Goal: Obtain resource: Obtain resource

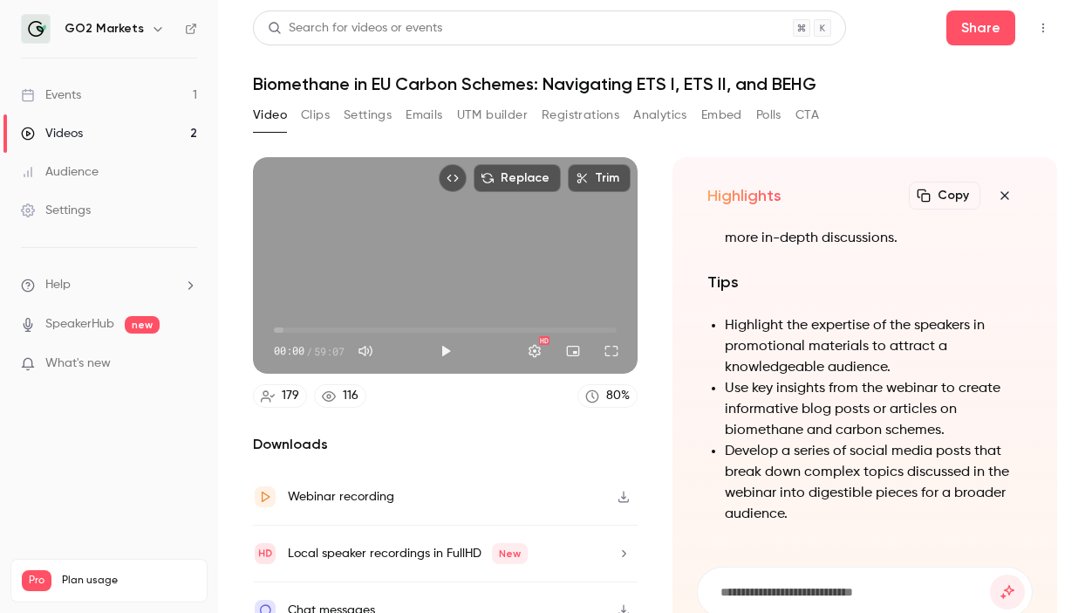
scroll to position [-572, 0]
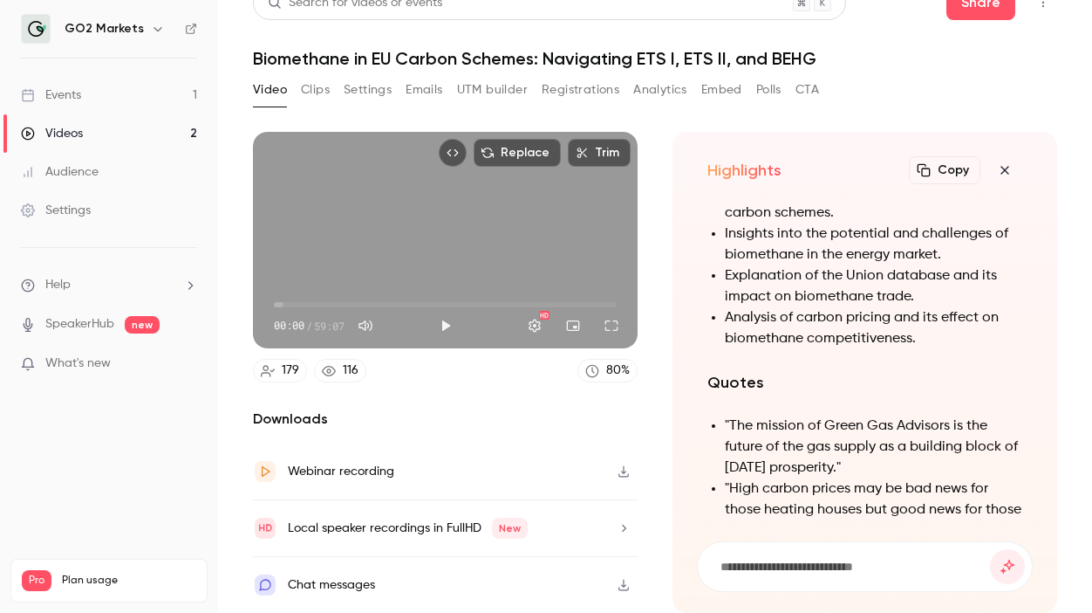
click at [955, 172] on button "Copy" at bounding box center [945, 170] width 72 height 28
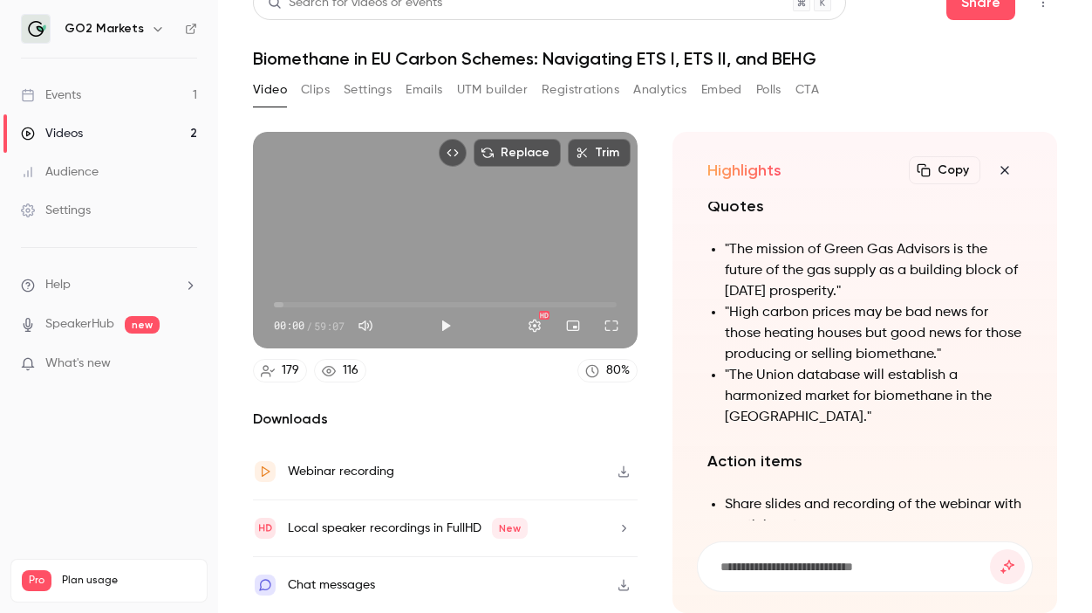
scroll to position [0, 0]
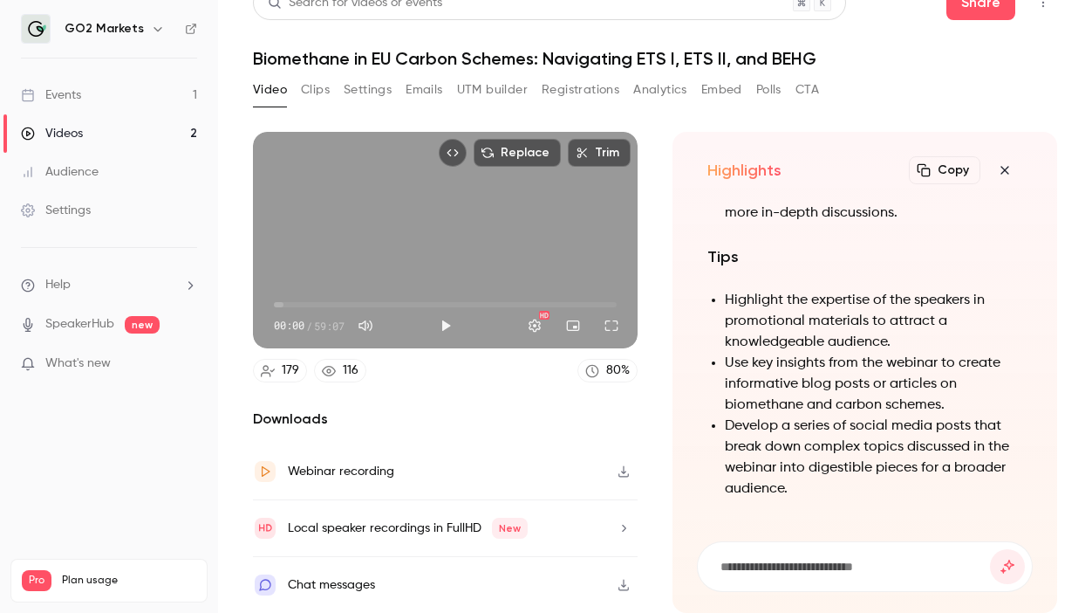
click at [315, 307] on span "00:00" at bounding box center [445, 305] width 343 height 28
click at [335, 304] on span "10:31" at bounding box center [445, 305] width 343 height 28
click at [354, 302] on span "10:31" at bounding box center [445, 305] width 343 height 28
click at [378, 302] on span "13:50" at bounding box center [445, 305] width 343 height 28
click at [395, 299] on span "17:54" at bounding box center [445, 305] width 343 height 28
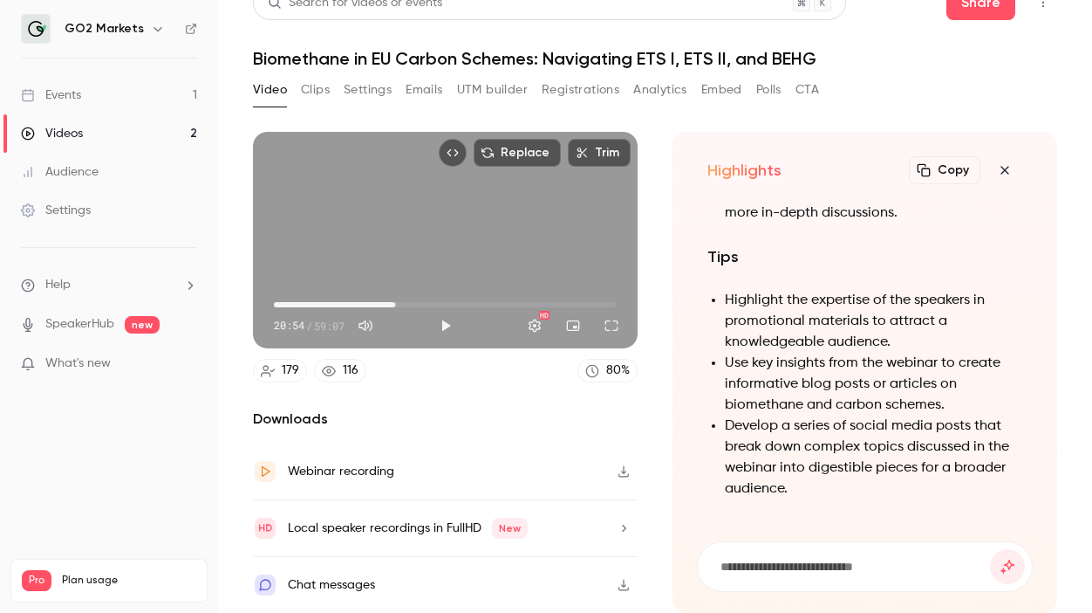
click at [409, 302] on span "20:54" at bounding box center [445, 305] width 343 height 28
click at [428, 299] on span "23:19" at bounding box center [445, 305] width 343 height 28
click at [454, 303] on span "26:28" at bounding box center [445, 305] width 343 height 28
click at [496, 302] on span "38:12" at bounding box center [445, 305] width 343 height 28
click at [508, 299] on span "38:12" at bounding box center [445, 305] width 343 height 28
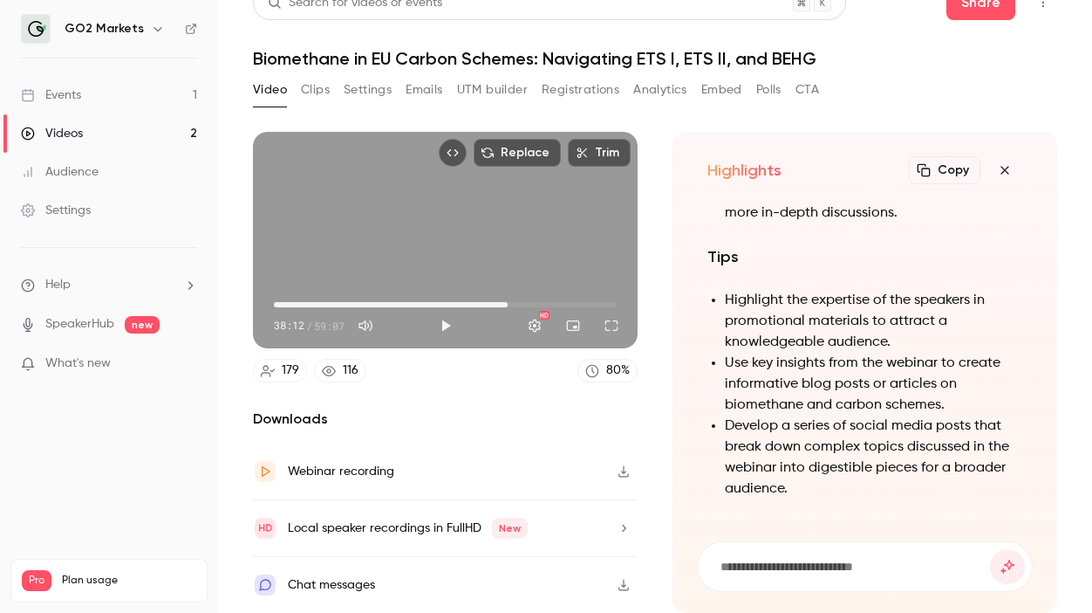
click at [522, 297] on span "40:19" at bounding box center [445, 305] width 343 height 28
click at [503, 305] on span "42:43" at bounding box center [445, 305] width 343 height 28
click at [458, 303] on span "39:24" at bounding box center [445, 305] width 343 height 28
click at [423, 297] on span "25:43" at bounding box center [445, 305] width 343 height 28
click at [380, 303] on span "18:21" at bounding box center [445, 305] width 343 height 28
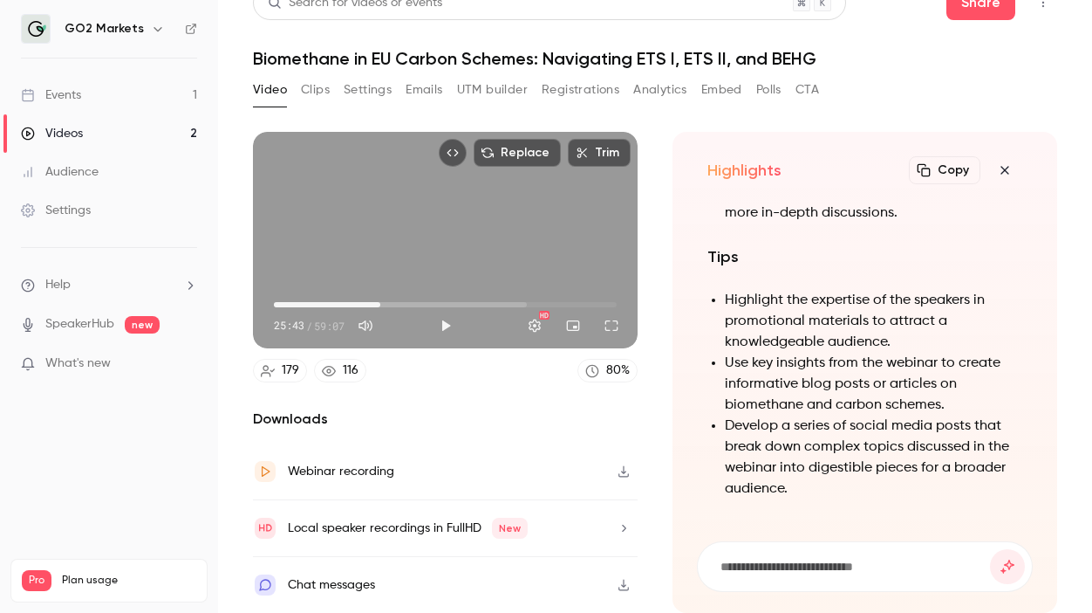
click at [378, 302] on span "18:21" at bounding box center [380, 304] width 5 height 5
click at [417, 302] on span "24:40" at bounding box center [445, 305] width 343 height 28
click at [455, 302] on span "31:08" at bounding box center [445, 305] width 343 height 28
click at [491, 304] on span "37:27" at bounding box center [445, 305] width 343 height 28
click at [538, 303] on span "45:35" at bounding box center [445, 305] width 343 height 28
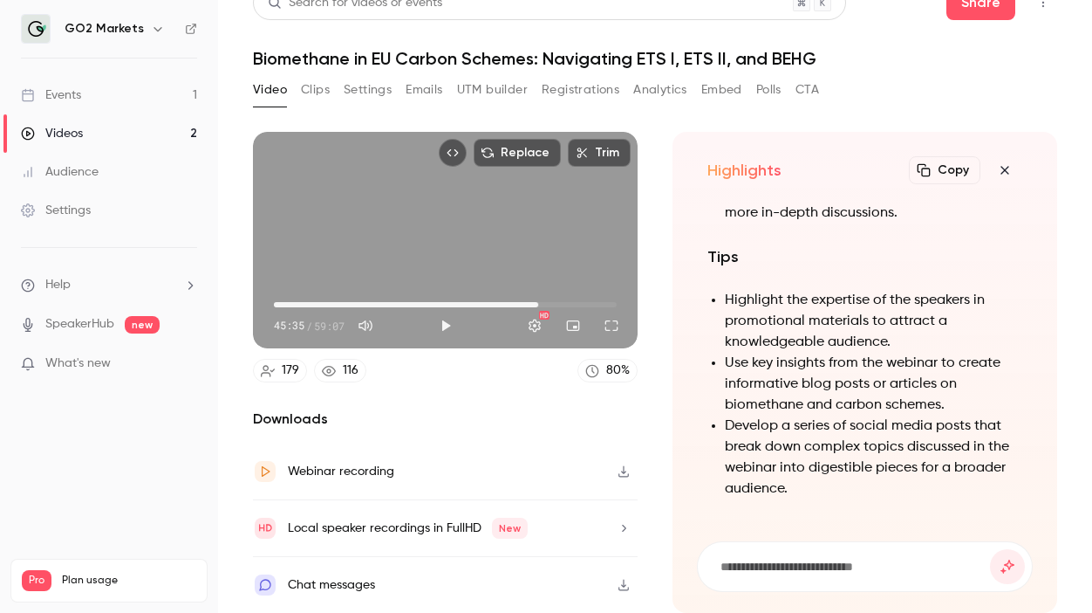
click at [558, 306] on span "45:35" at bounding box center [445, 305] width 343 height 28
click at [363, 303] on span "15:20" at bounding box center [445, 305] width 343 height 28
click at [325, 303] on span "15:20" at bounding box center [445, 305] width 343 height 28
type input "*****"
click at [290, 303] on span "08:43" at bounding box center [445, 305] width 343 height 28
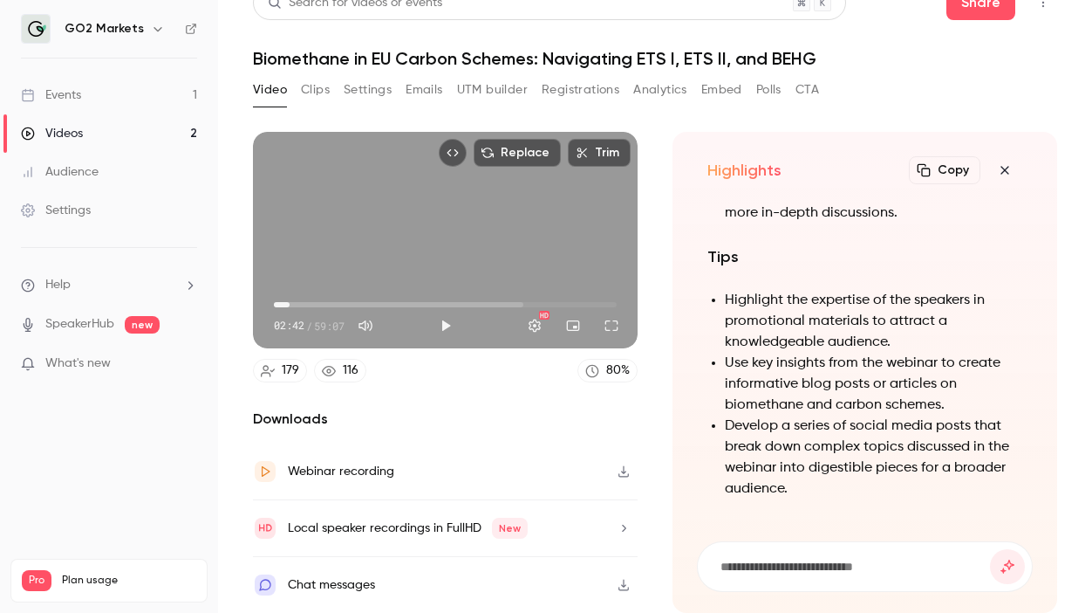
scroll to position [-906, 0]
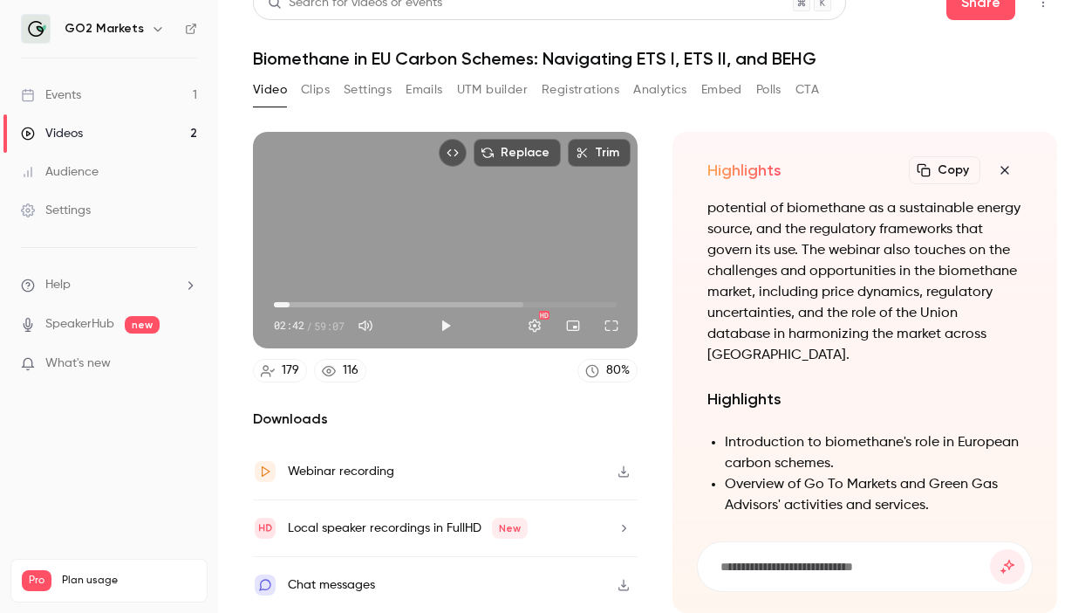
click at [777, 574] on input at bounding box center [854, 566] width 271 height 19
type input "*"
type input "**********"
click at [990, 549] on button "submit" at bounding box center [1007, 566] width 35 height 35
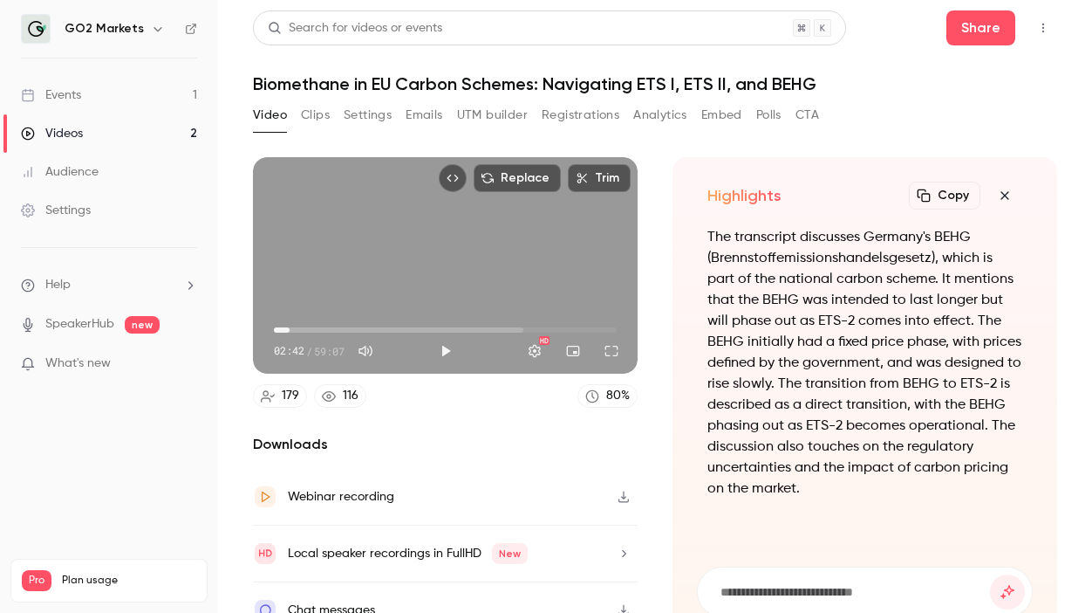
scroll to position [25, 0]
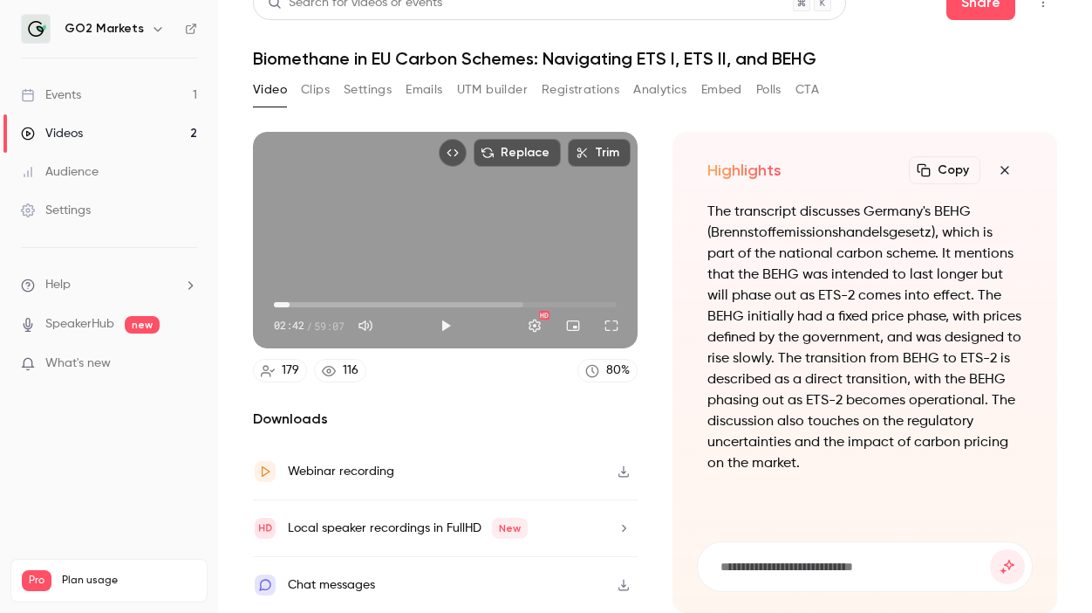
click at [835, 395] on p "The transcript discusses Germany's BEHG (Brennstoffemissionshandelsgesetz), whi…" at bounding box center [865, 338] width 315 height 272
click at [793, 563] on input at bounding box center [854, 566] width 271 height 19
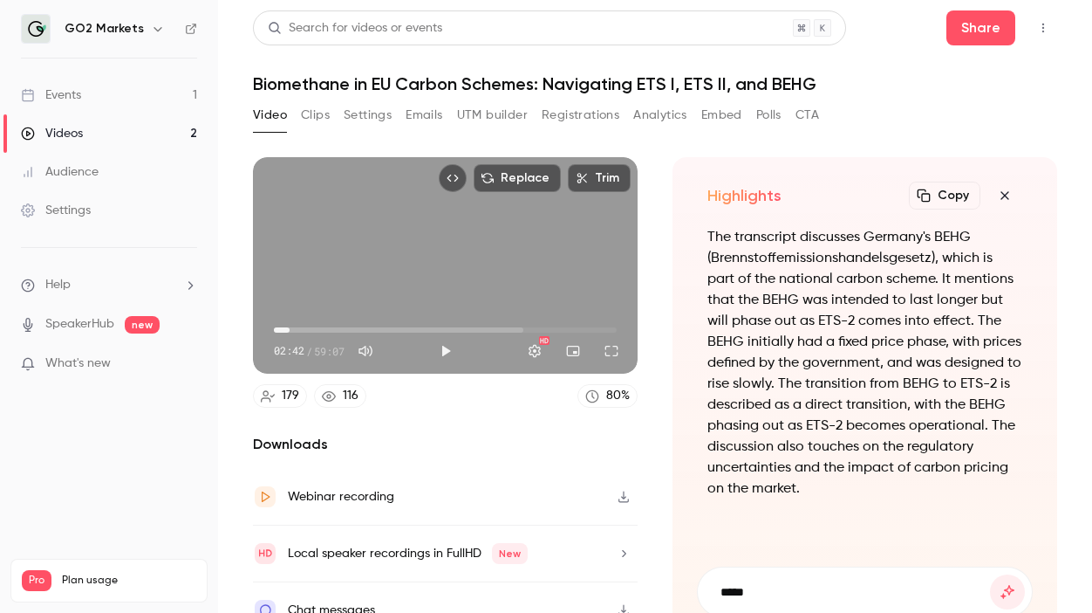
type input "****"
drag, startPoint x: 1010, startPoint y: 200, endPoint x: 878, endPoint y: 368, distance: 214.4
click at [878, 368] on div "Highlights Copy Turn your video into... The transcript discusses Germany's BEHG…" at bounding box center [865, 397] width 385 height 481
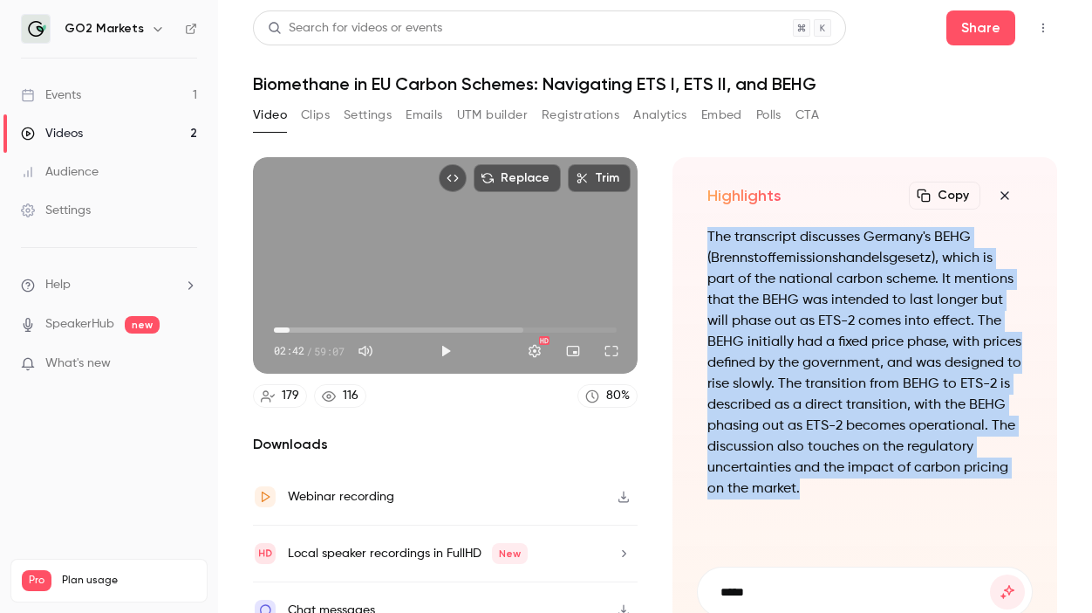
drag, startPoint x: 810, startPoint y: 490, endPoint x: 682, endPoint y: 237, distance: 283.3
click at [682, 237] on div "Highlights Copy Turn your video into... The transcript discusses Germany's BEHG…" at bounding box center [865, 397] width 385 height 481
copy p "The transcript discusses Germany's BEHG (Brennstoffemissionshandelsgesetz), whi…"
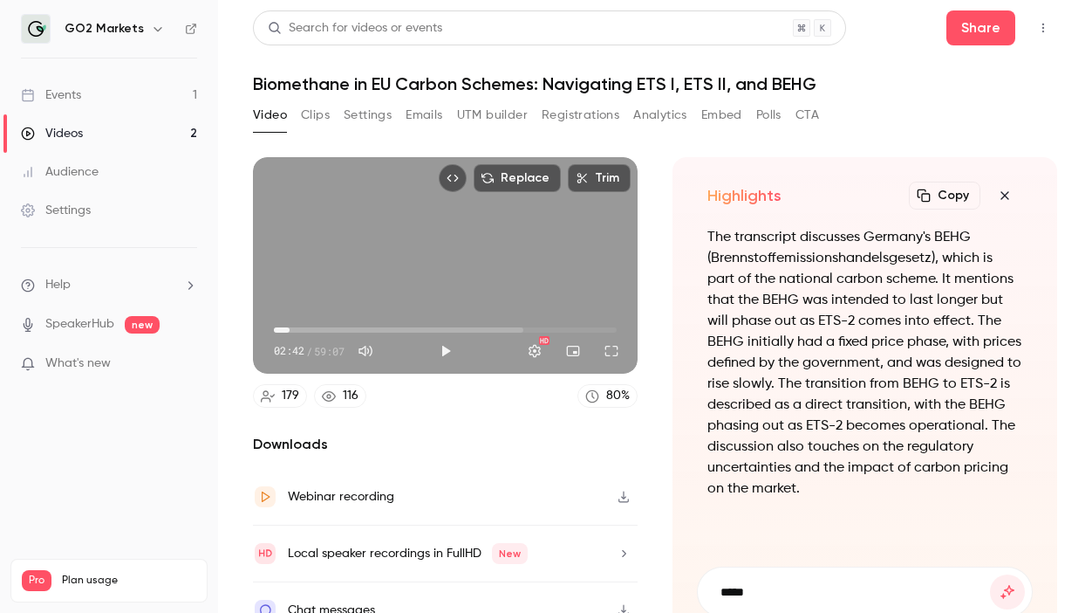
click at [759, 479] on p "The transcript discusses Germany's BEHG (Brennstoffemissionshandelsgesetz), whi…" at bounding box center [865, 363] width 315 height 272
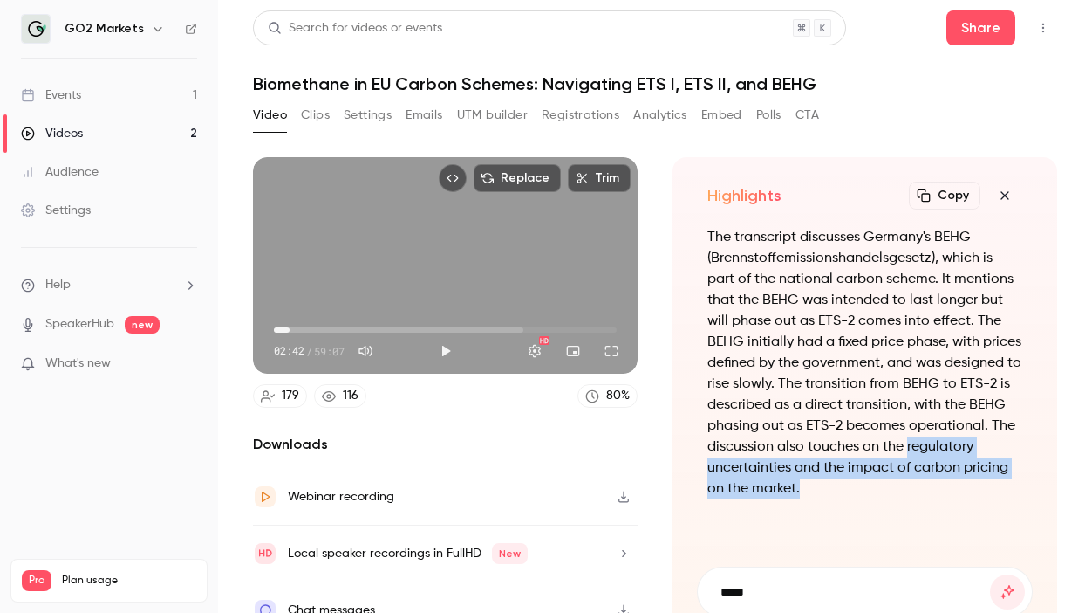
drag, startPoint x: 907, startPoint y: 448, endPoint x: 799, endPoint y: 478, distance: 111.3
click at [799, 478] on p "The transcript discusses Germany's BEHG (Brennstoffemissionshandelsgesetz), whi…" at bounding box center [865, 363] width 315 height 272
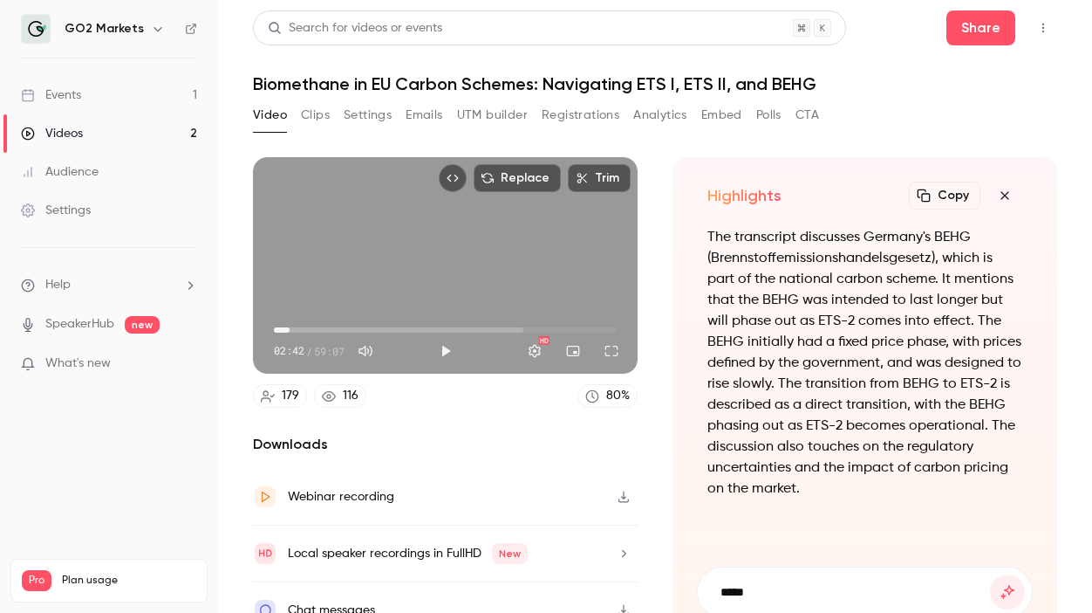
click at [799, 490] on p "The transcript discusses Germany's BEHG (Brennstoffemissionshandelsgesetz), whi…" at bounding box center [865, 363] width 315 height 272
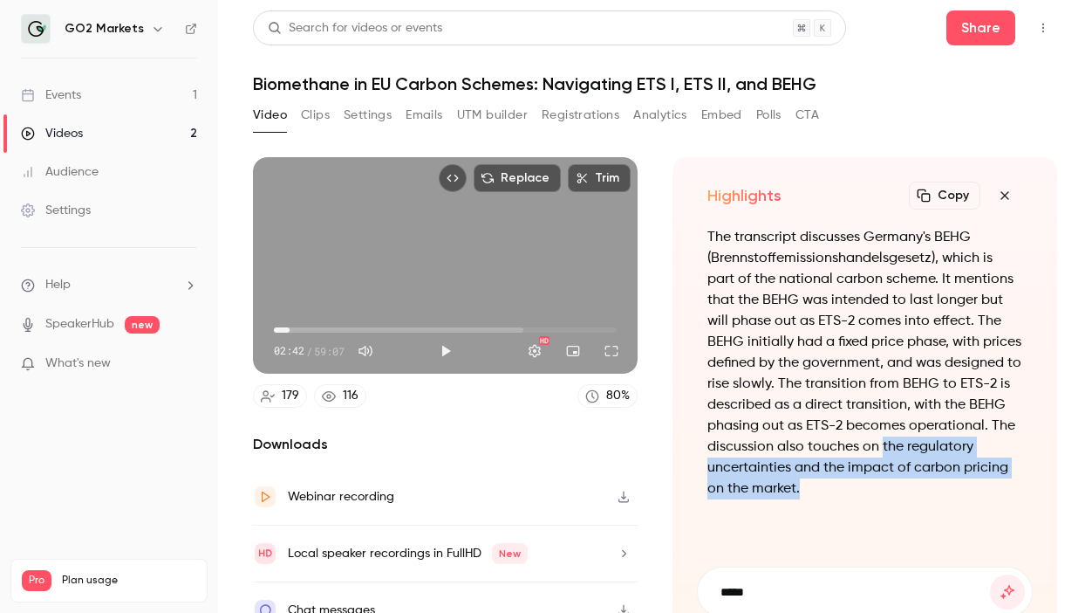
drag, startPoint x: 799, startPoint y: 490, endPoint x: 886, endPoint y: 441, distance: 99.2
click at [886, 441] on p "The transcript discusses Germany's BEHG (Brennstoffemissionshandelsgesetz), whi…" at bounding box center [865, 363] width 315 height 272
copy p "the regulatory uncertainties and the impact of carbon pricing on the market."
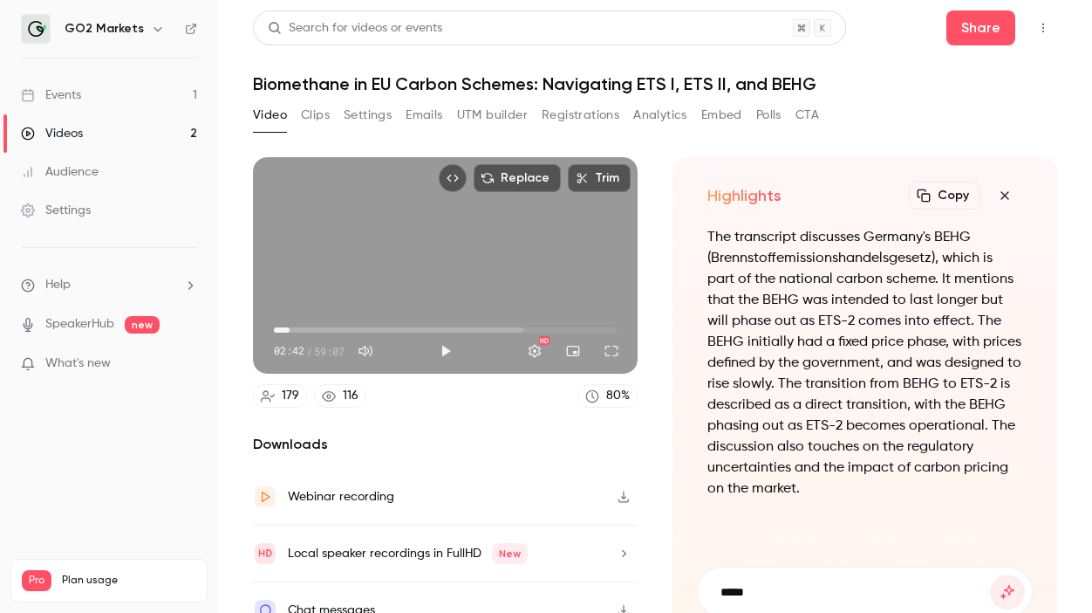
click at [780, 435] on p "The transcript discusses Germany's BEHG (Brennstoffemissionshandelsgesetz), whi…" at bounding box center [865, 363] width 315 height 272
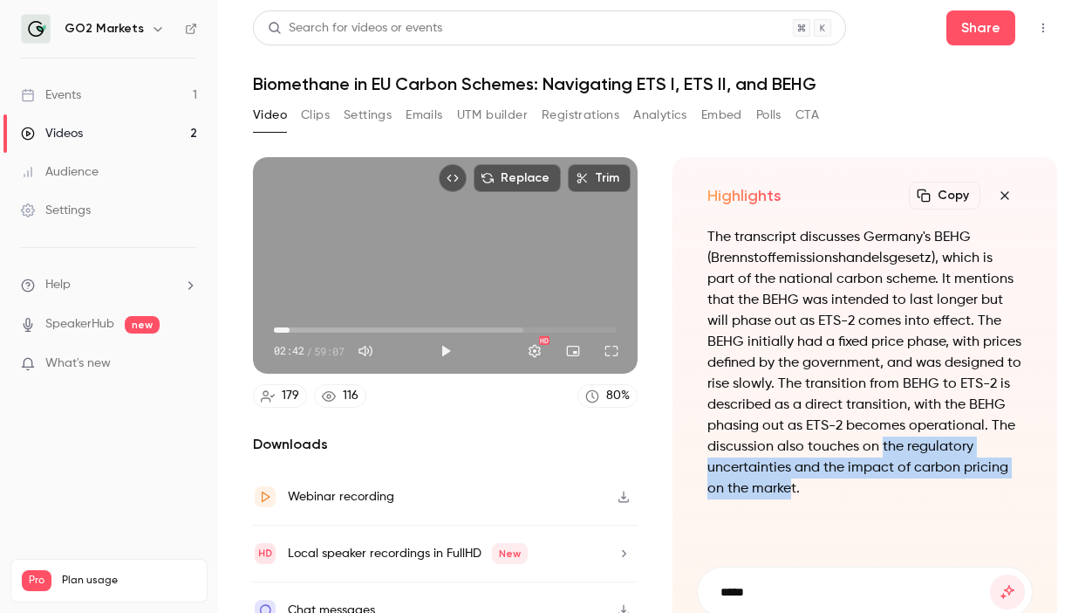
drag, startPoint x: 792, startPoint y: 496, endPoint x: 880, endPoint y: 442, distance: 102.2
click at [880, 442] on p "The transcript discusses Germany's BEHG (Brennstoffemissionshandelsgesetz), whi…" at bounding box center [865, 363] width 315 height 272
copy p "the regulatory uncertainties and the impact of carbon pricing on the marke"
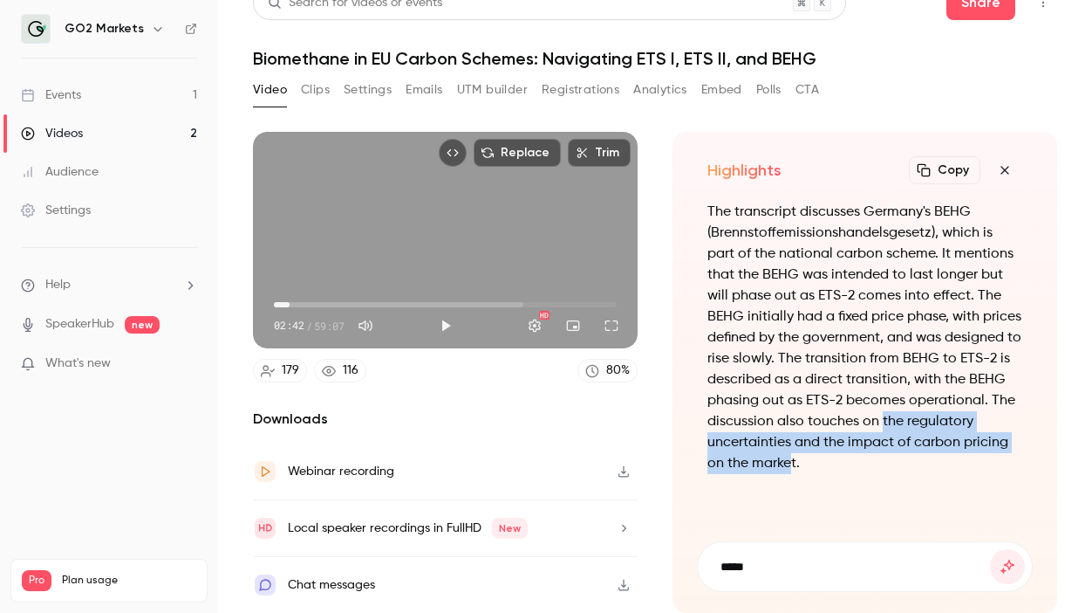
click at [993, 166] on button "button" at bounding box center [1005, 170] width 35 height 35
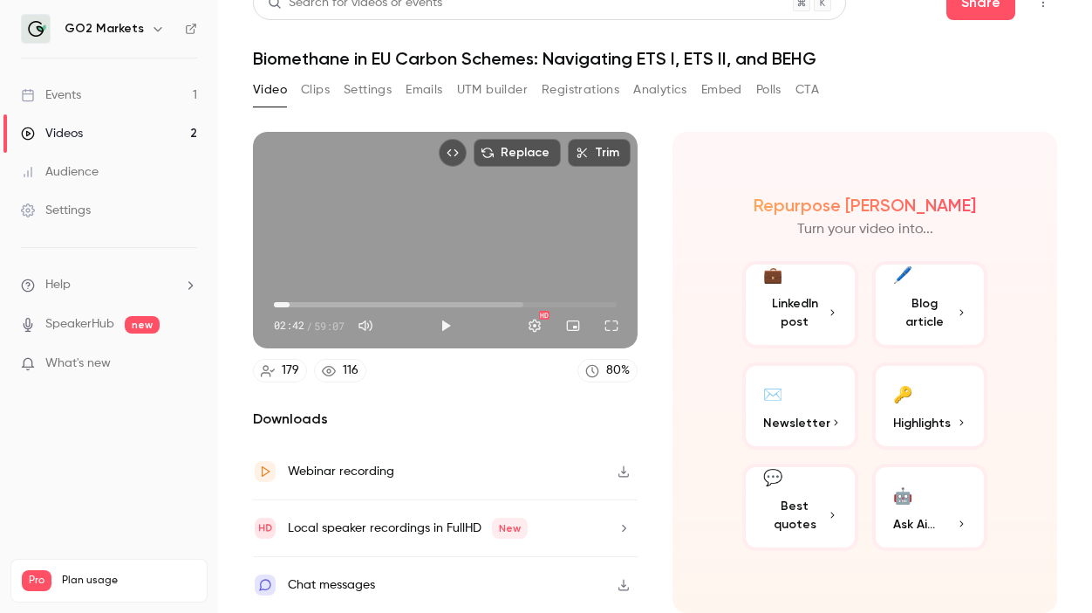
click at [365, 91] on button "Settings" at bounding box center [368, 90] width 48 height 28
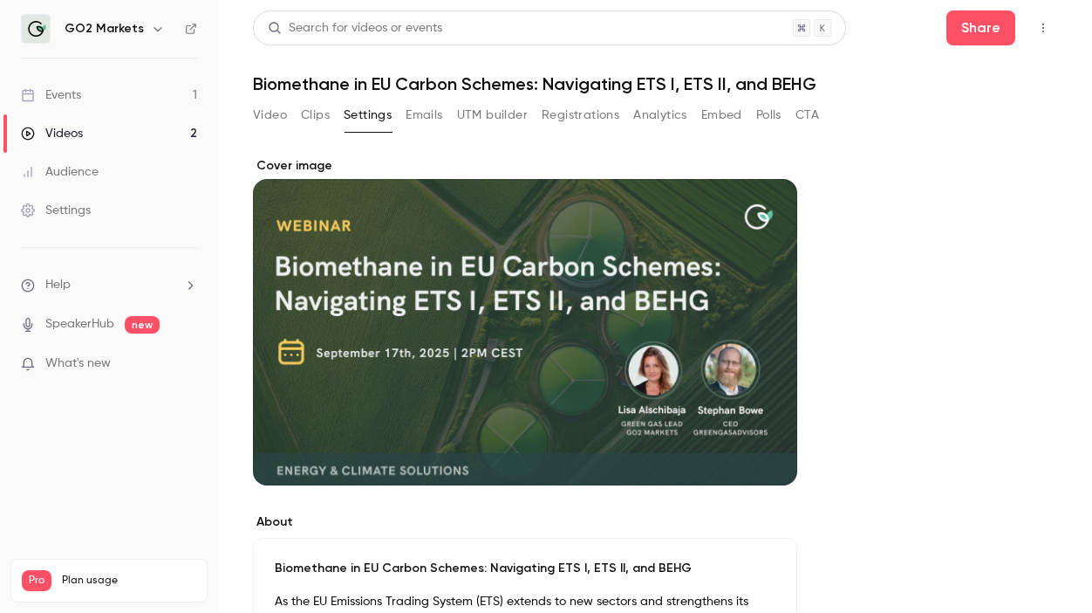
click at [311, 112] on button "Clips" at bounding box center [315, 115] width 29 height 28
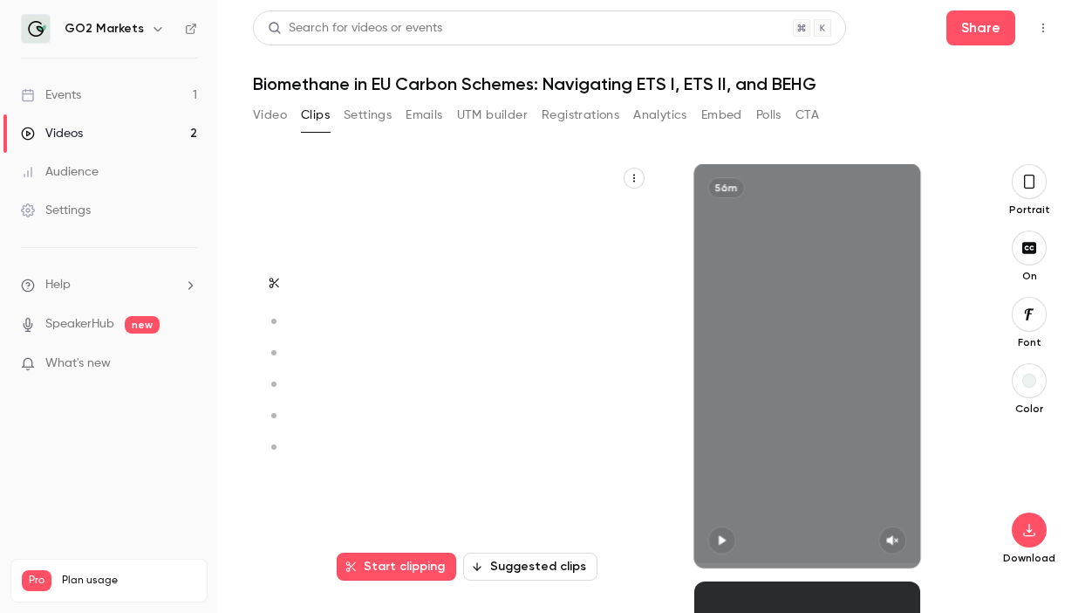
click at [268, 112] on button "Video" at bounding box center [270, 115] width 34 height 28
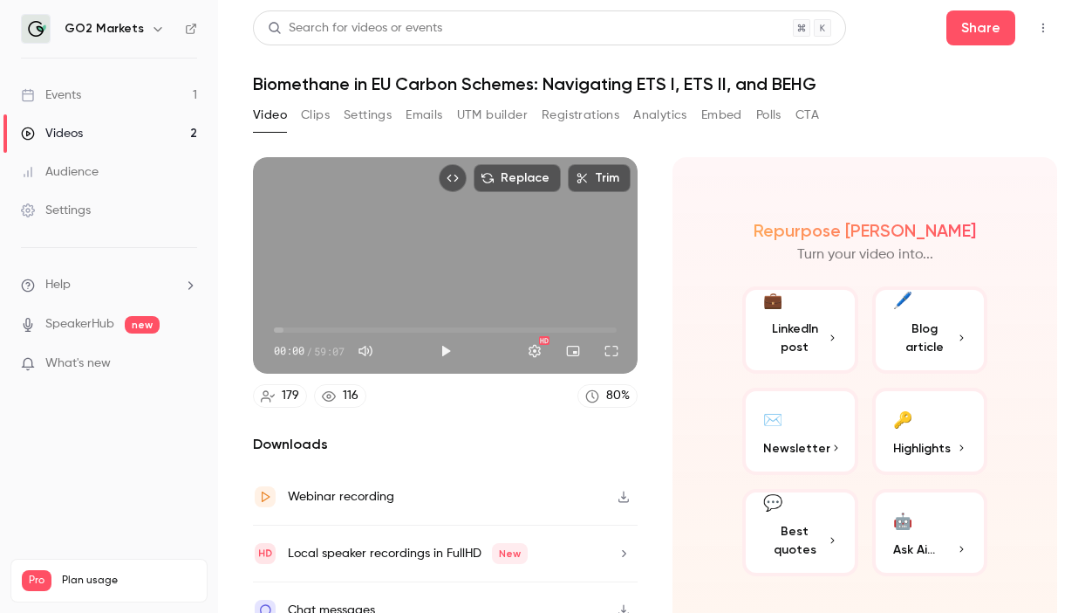
click at [613, 498] on button "button" at bounding box center [624, 497] width 28 height 28
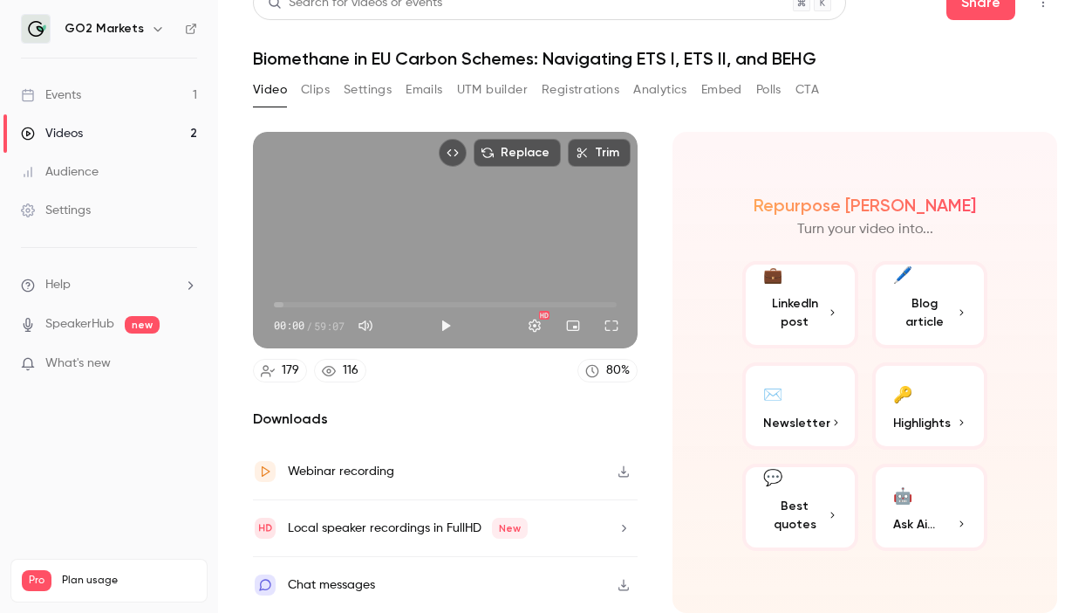
click at [390, 576] on div "Chat messages" at bounding box center [445, 585] width 385 height 56
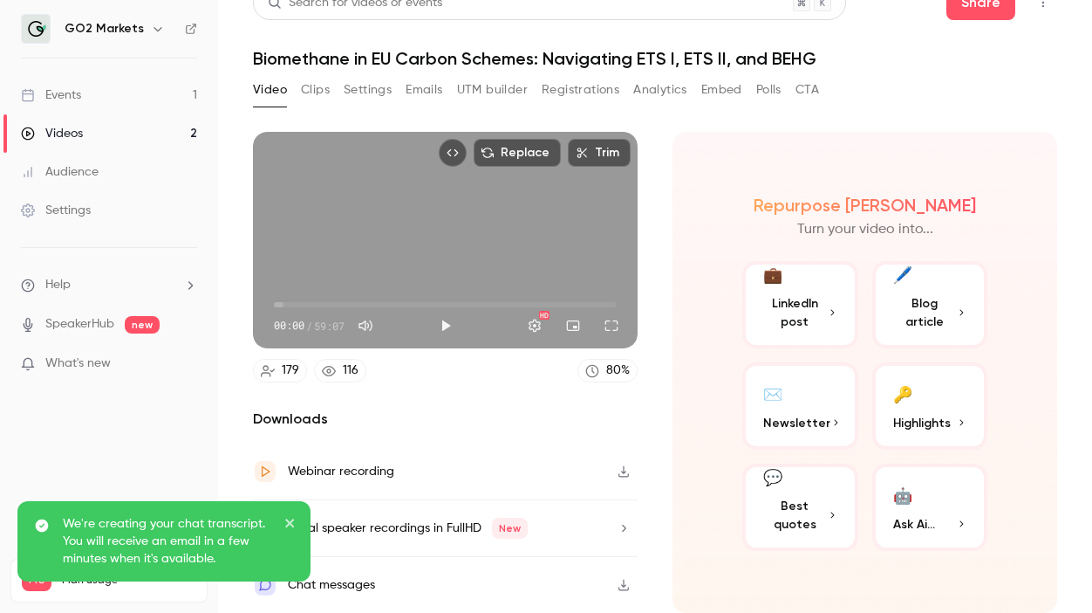
click at [209, 535] on p "We're creating your chat transcript. You will receive an email in a few minutes…" at bounding box center [167, 541] width 209 height 52
